Goal: Task Accomplishment & Management: Complete application form

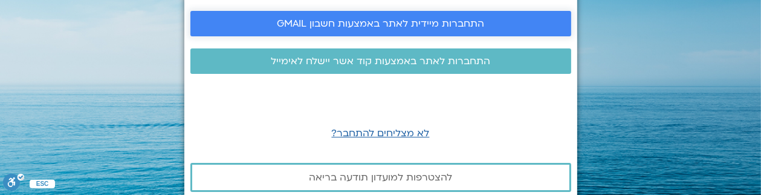
click at [434, 25] on span "התחברות מיידית לאתר באמצעות חשבון GMAIL" at bounding box center [380, 23] width 207 height 11
click at [434, 56] on span "התחברות לאתר באמצעות קוד אשר יישלח לאימייל" at bounding box center [381, 61] width 220 height 11
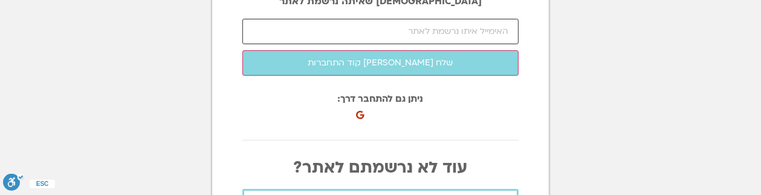
click at [403, 26] on input "email" at bounding box center [381, 31] width 276 height 25
type input "ג"
click at [509, 31] on input "dangoko.go" at bounding box center [381, 31] width 276 height 25
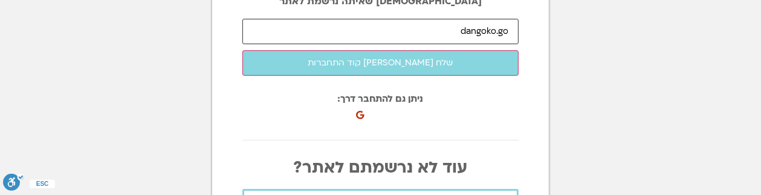
click at [509, 33] on input "dangoko.go" at bounding box center [381, 31] width 276 height 25
click at [509, 30] on input "@gmail.comdangoko.go" at bounding box center [381, 31] width 276 height 25
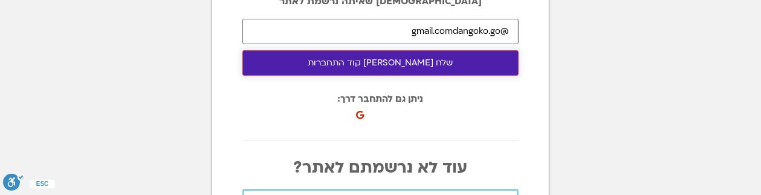
click at [355, 61] on button "שלח לי קוד התחברות" at bounding box center [381, 62] width 276 height 25
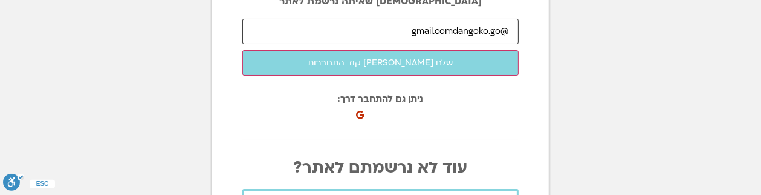
click at [405, 34] on input "@gmail.comdangoko.go" at bounding box center [381, 31] width 276 height 25
type input "@"
type input "dangoko.go"
